Goal: Complete application form

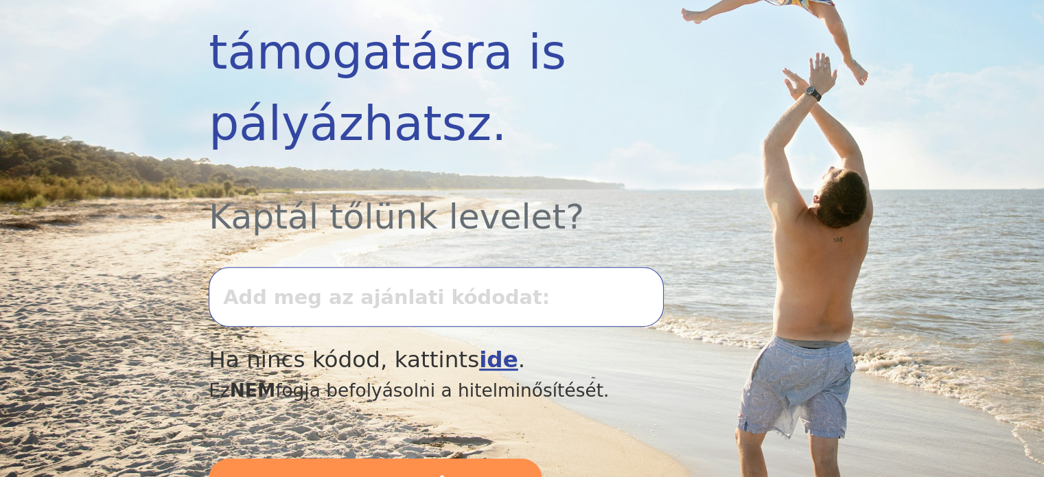
scroll to position [480, 0]
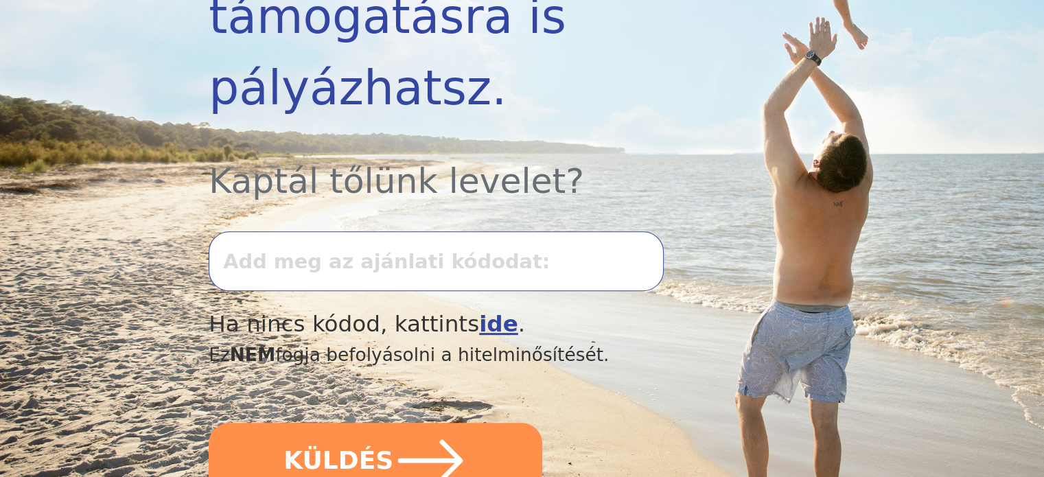
click at [434, 271] on input "text" at bounding box center [436, 260] width 454 height 59
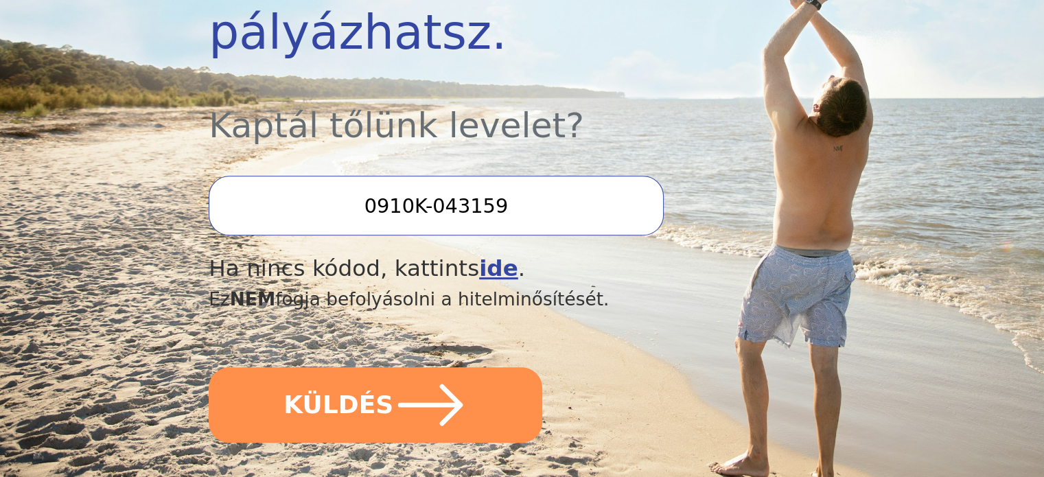
scroll to position [618, 0]
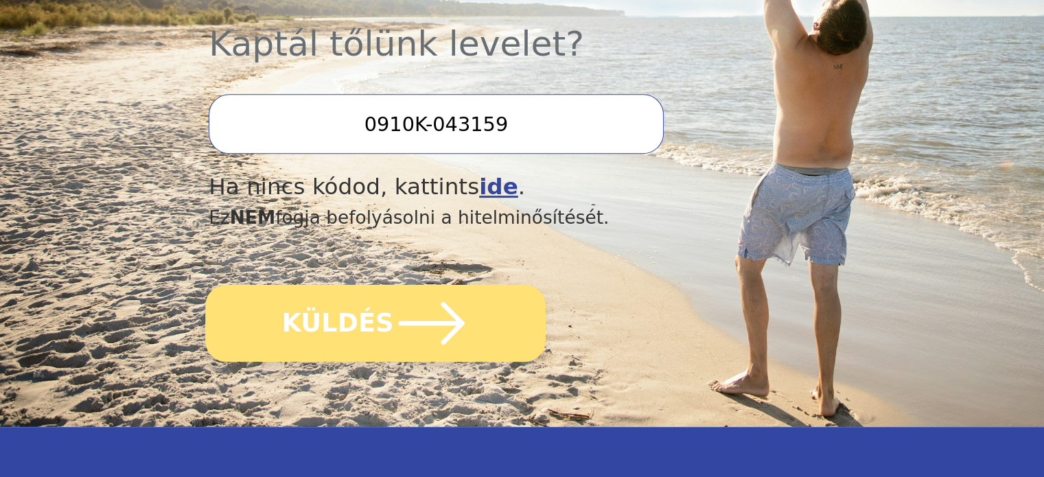
type input "0910K-043159"
click at [369, 329] on font "KÜLDÉS" at bounding box center [338, 322] width 112 height 29
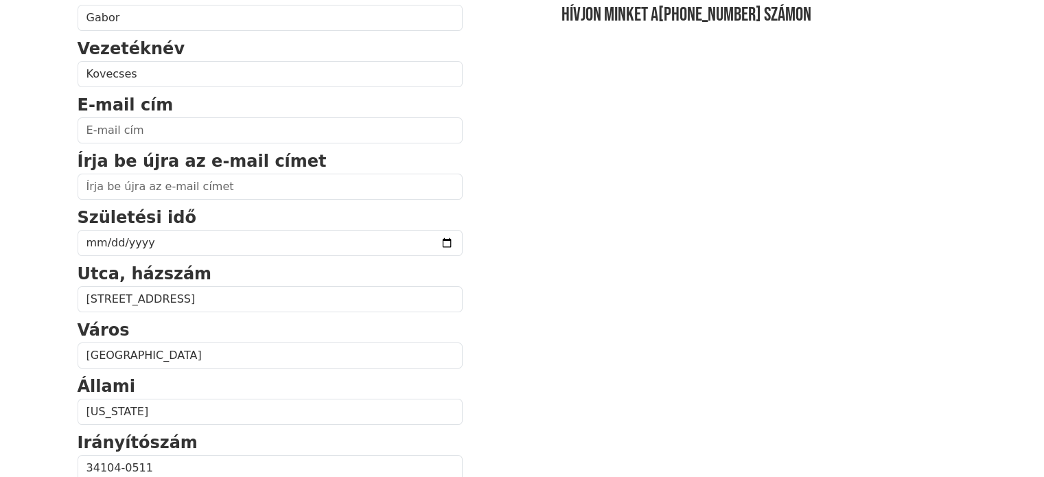
scroll to position [137, 0]
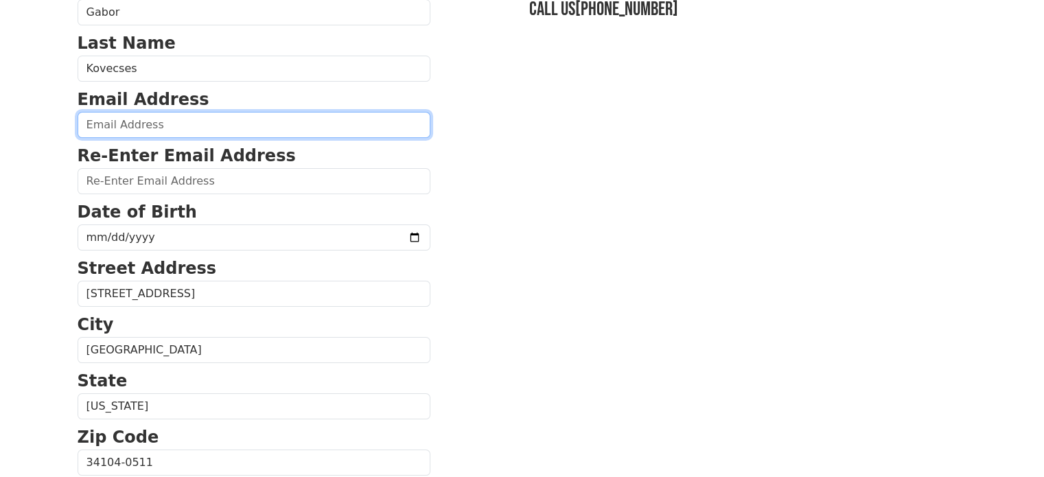
click at [161, 126] on input "email" at bounding box center [254, 125] width 353 height 26
type input "G"
type input "[EMAIL_ADDRESS][DOMAIN_NAME]"
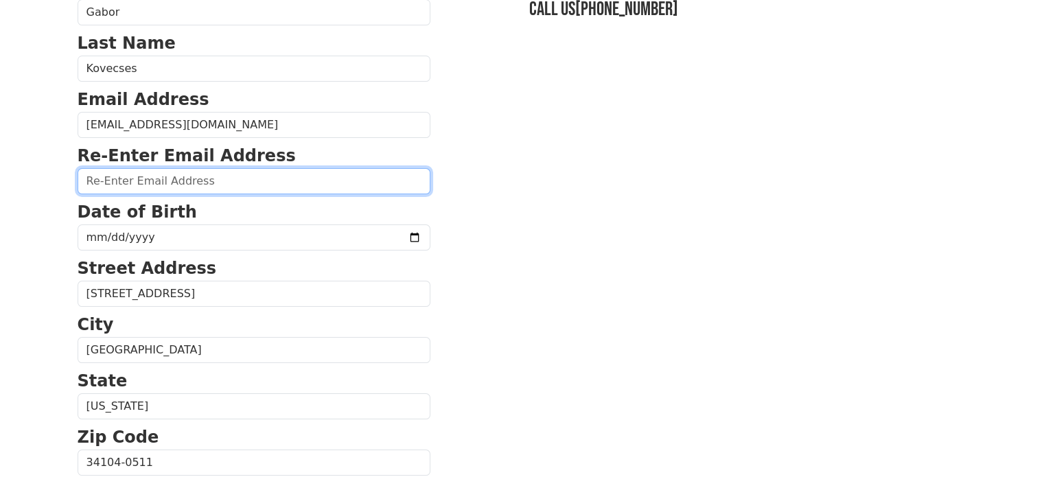
click at [143, 175] on input "email" at bounding box center [254, 181] width 353 height 26
type input "[EMAIL_ADDRESS][DOMAIN_NAME]"
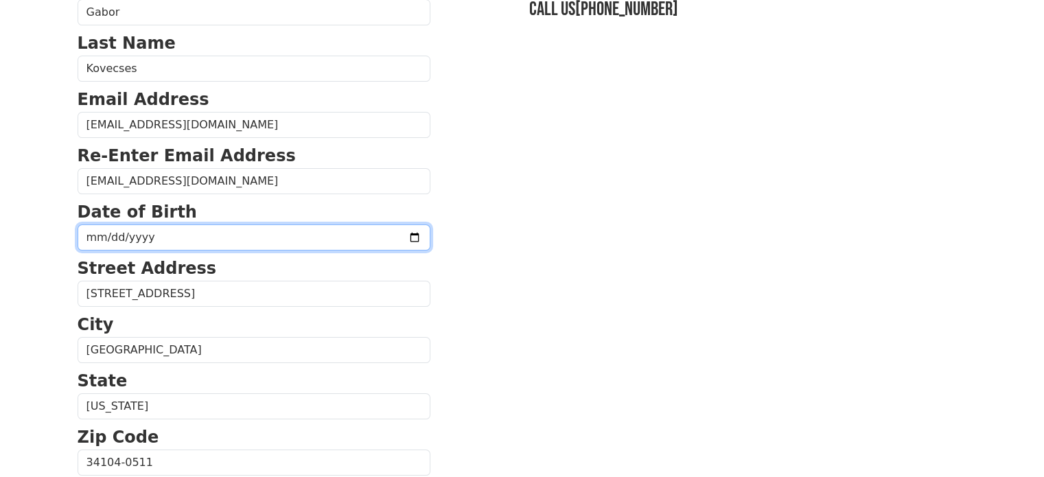
click at [380, 238] on input "date" at bounding box center [254, 237] width 353 height 26
type input "[DATE]"
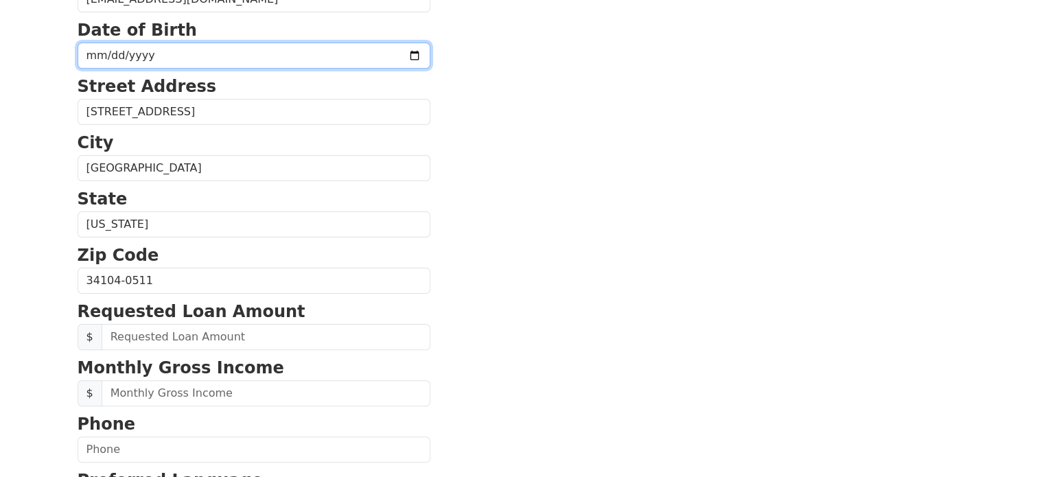
scroll to position [412, 0]
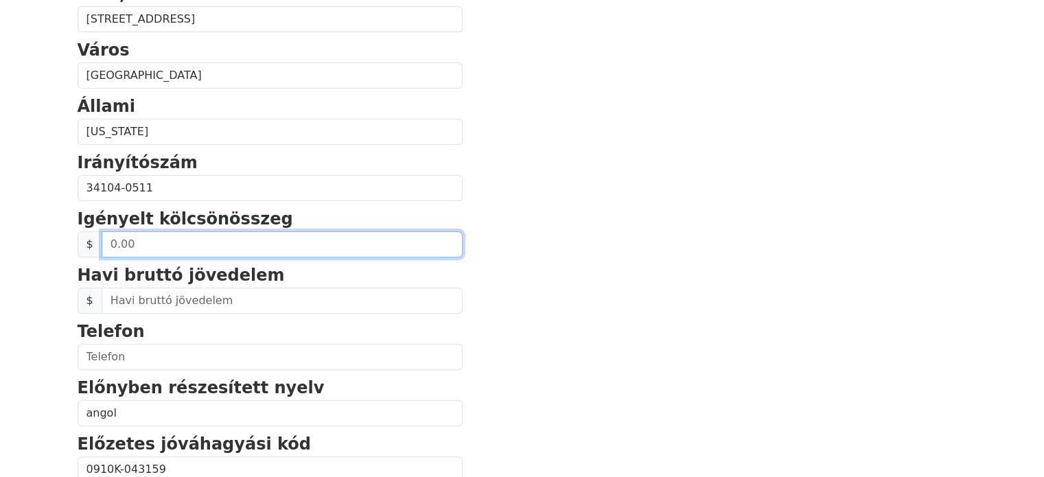
click at [167, 242] on input "text" at bounding box center [283, 244] width 362 height 26
type input "35,000.00"
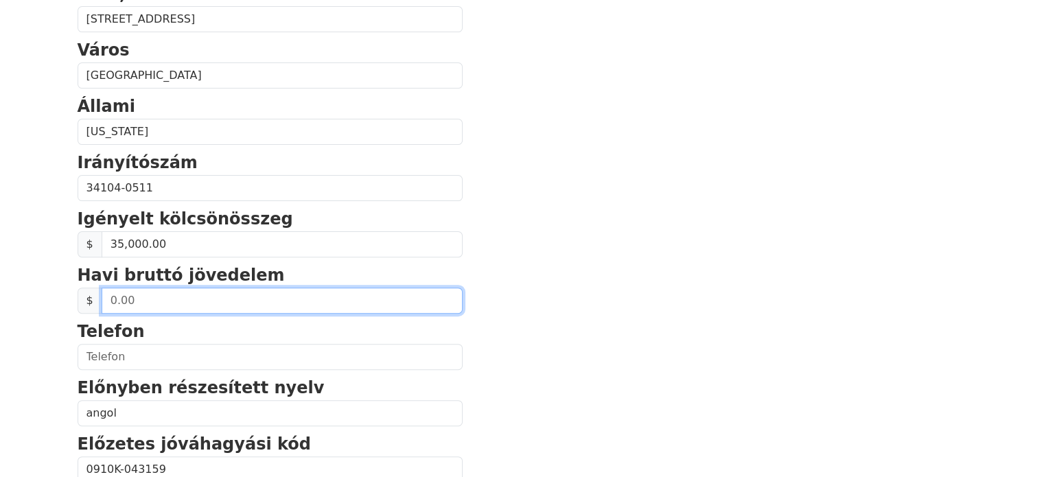
click at [184, 304] on input "text" at bounding box center [283, 301] width 362 height 26
type input "8,000.00"
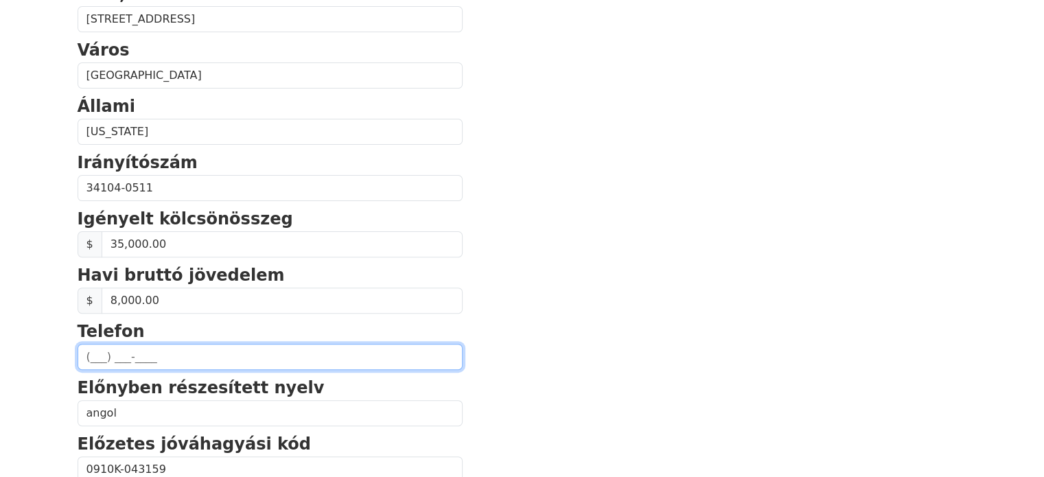
click at [148, 353] on input "text" at bounding box center [271, 357] width 386 height 26
type input "[PHONE_NUMBER]"
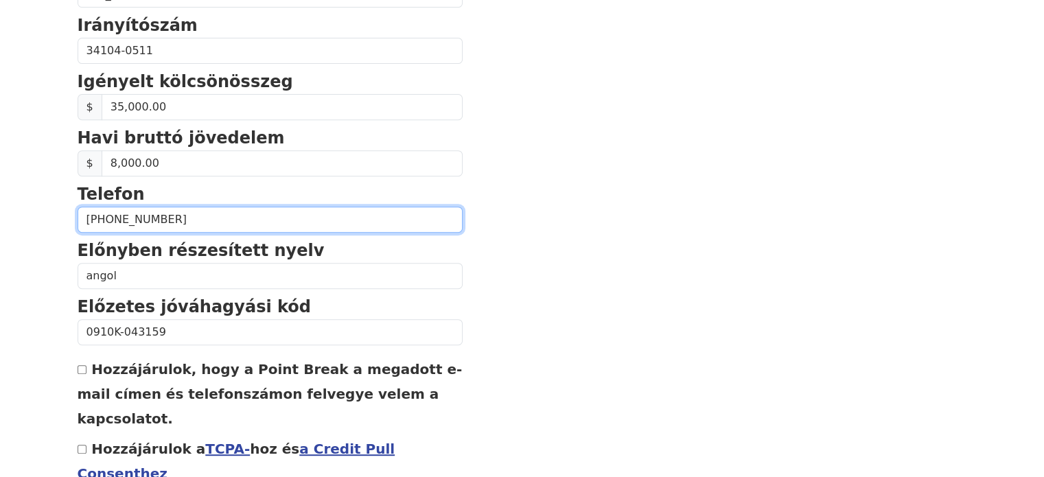
scroll to position [618, 0]
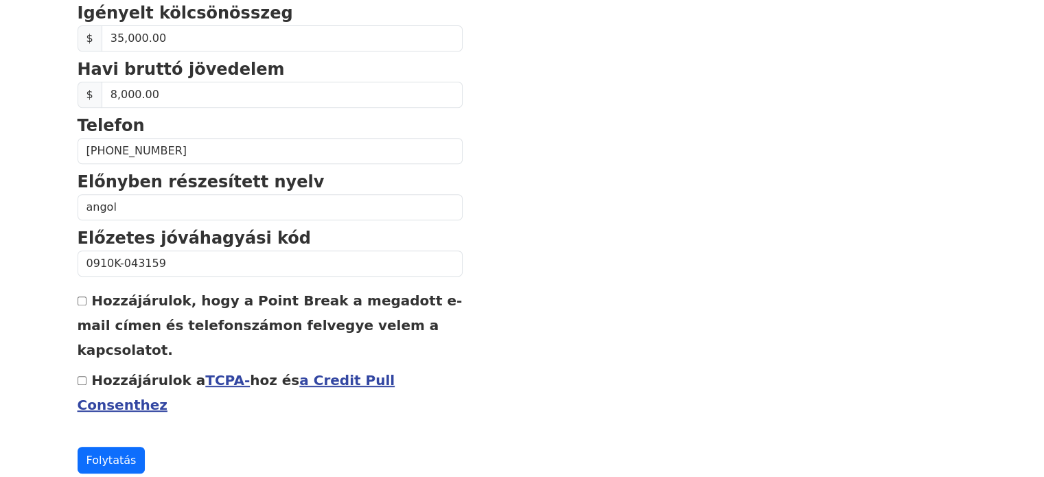
click at [83, 296] on input "Hozzájárulok, hogy a Point Break a megadott e-mail címen és telefonszámon felve…" at bounding box center [82, 300] width 9 height 9
checkbox input "true"
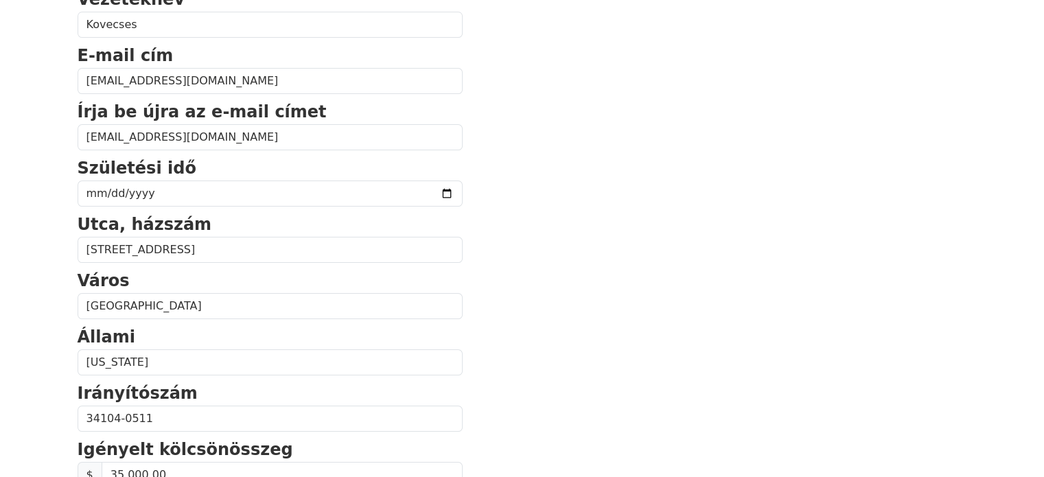
scroll to position [0, 0]
